Goal: Answer question/provide support: Share knowledge or assist other users

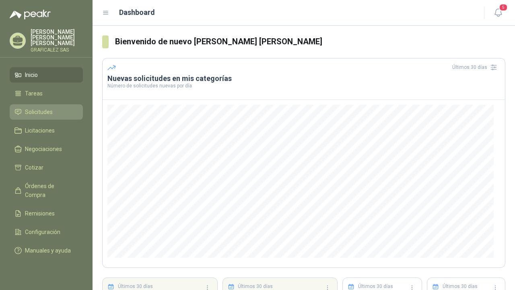
click at [57, 114] on li "Solicitudes" at bounding box center [46, 111] width 64 height 9
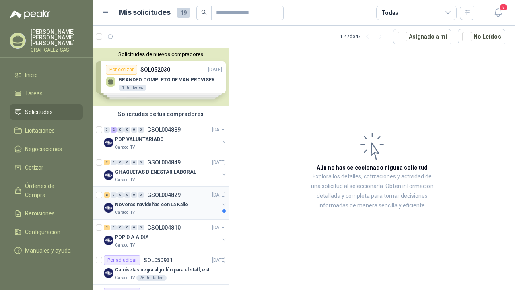
click at [184, 190] on div "2 0 0 0 0 0 GSOL004829 [DATE]" at bounding box center [166, 195] width 124 height 10
click at [187, 166] on div "2 0 0 0 0 0 GSOL004849 [DATE]" at bounding box center [166, 162] width 124 height 10
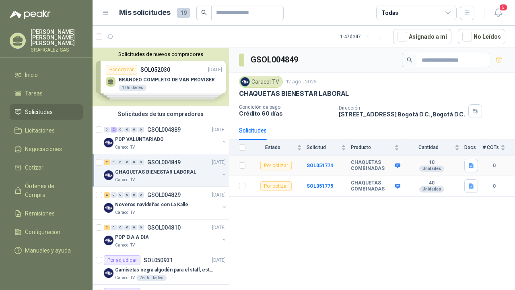
click at [326, 161] on td "SOL051774" at bounding box center [329, 165] width 44 height 21
click at [323, 165] on b "SOL051774" at bounding box center [320, 166] width 27 height 6
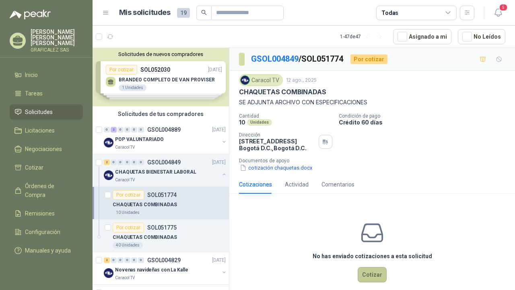
click at [367, 277] on button "Cotizar" at bounding box center [372, 274] width 29 height 15
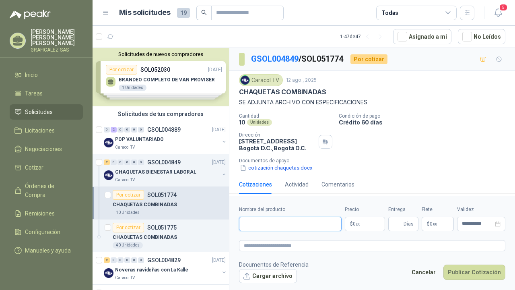
click at [300, 222] on input "Nombre del producto" at bounding box center [290, 223] width 103 height 14
type input "**********"
drag, startPoint x: 300, startPoint y: 222, endPoint x: 365, endPoint y: 222, distance: 64.4
click at [365, 222] on p "$ 0 ,00" at bounding box center [365, 223] width 40 height 14
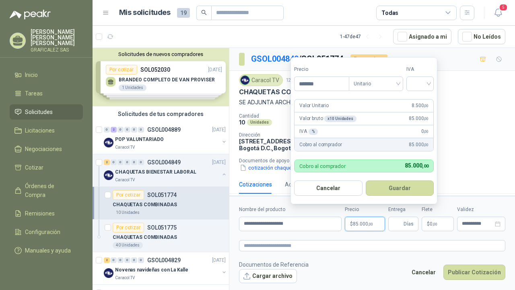
type input "********"
click at [431, 85] on div at bounding box center [419, 83] width 27 height 14
click at [426, 96] on div "19%" at bounding box center [421, 100] width 15 height 9
click at [409, 186] on button "Guardar" at bounding box center [401, 187] width 69 height 15
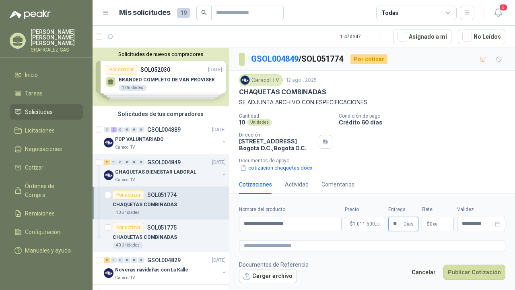
type input "**"
click at [260, 287] on form "**********" at bounding box center [372, 244] width 286 height 97
click at [272, 271] on button "Cargar archivo" at bounding box center [268, 276] width 58 height 14
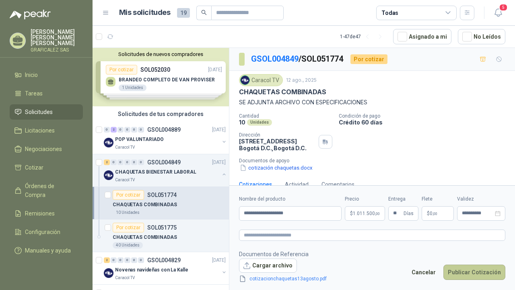
click at [483, 272] on button "Publicar Cotización" at bounding box center [474, 271] width 62 height 15
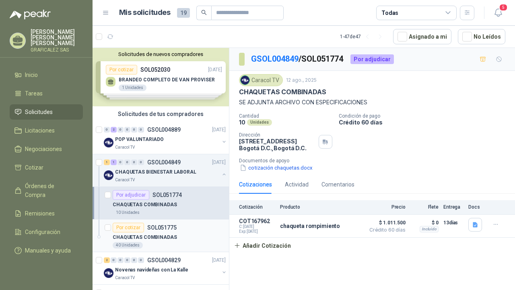
click at [172, 229] on p "SOL051775" at bounding box center [161, 228] width 29 height 6
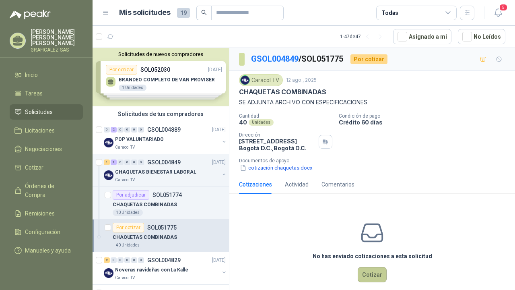
click at [361, 274] on button "Cotizar" at bounding box center [372, 274] width 29 height 15
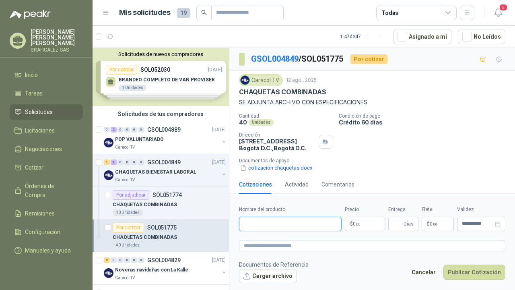
click at [315, 224] on input "Nombre del producto" at bounding box center [290, 223] width 103 height 14
type input "**********"
click at [356, 225] on span ",00" at bounding box center [358, 224] width 5 height 4
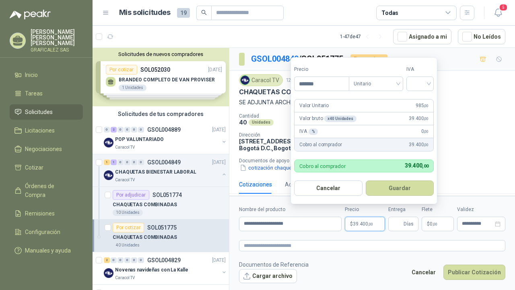
type input "********"
click at [381, 85] on span "Unitario" at bounding box center [376, 84] width 45 height 12
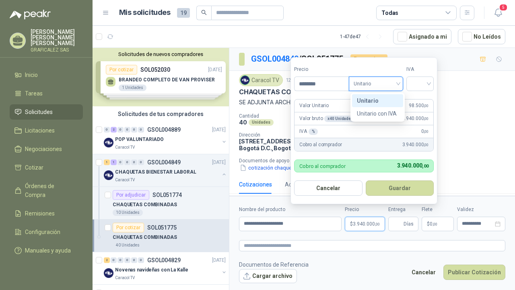
click at [381, 85] on span "Unitario" at bounding box center [376, 84] width 45 height 12
click at [423, 75] on div "IVA" at bounding box center [419, 78] width 27 height 25
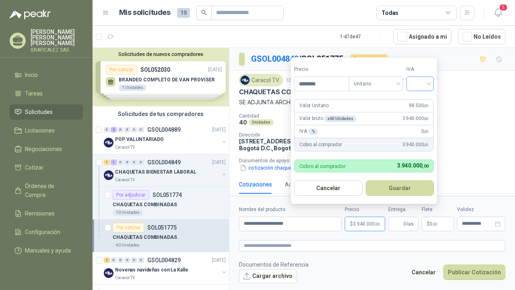
click at [423, 84] on input "search" at bounding box center [420, 83] width 18 height 12
click at [422, 99] on div "19%" at bounding box center [421, 100] width 15 height 9
click at [268, 271] on button "Cargar archivo" at bounding box center [268, 276] width 58 height 14
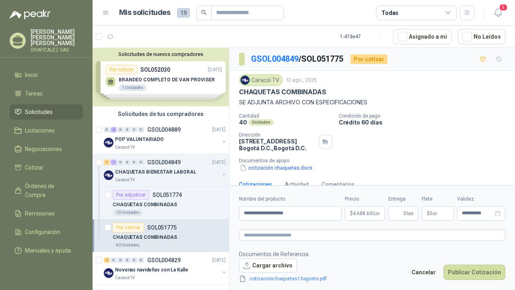
scroll to position [14, 0]
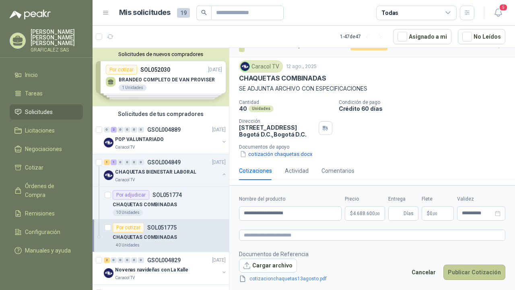
click at [470, 272] on button "Publicar Cotización" at bounding box center [474, 271] width 62 height 15
click at [400, 217] on input "Entrega" at bounding box center [397, 213] width 9 height 14
type input "**"
click at [462, 269] on button "Publicar Cotización" at bounding box center [474, 271] width 62 height 15
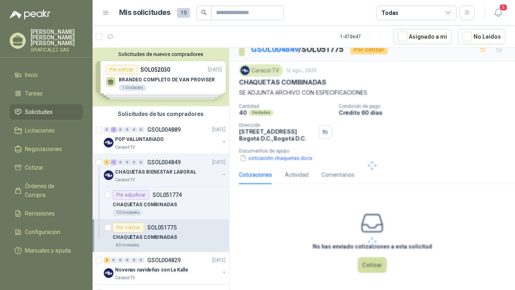
scroll to position [0, 0]
